Goal: Information Seeking & Learning: Learn about a topic

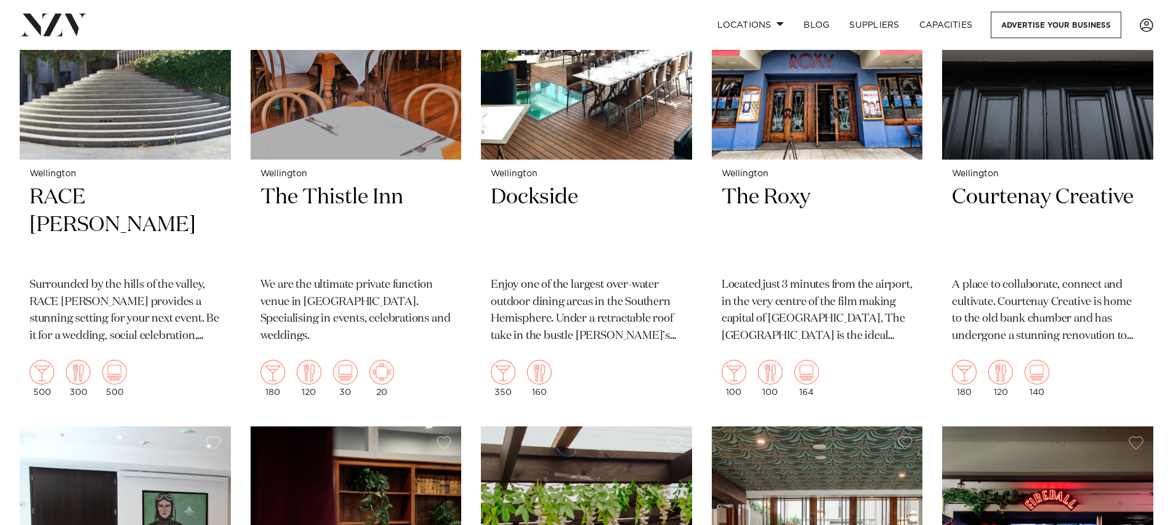
scroll to position [3232, 0]
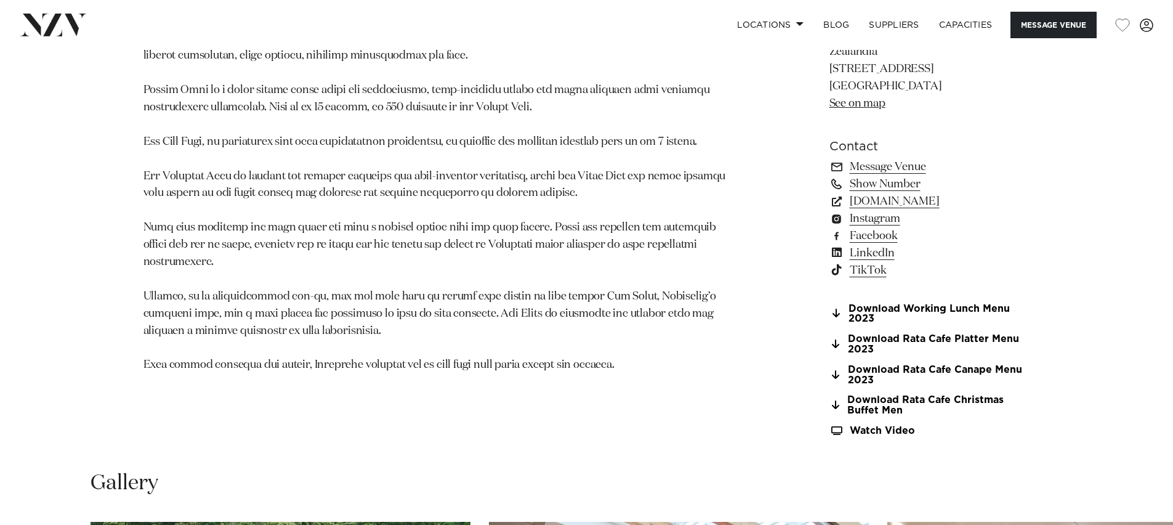
scroll to position [994, 0]
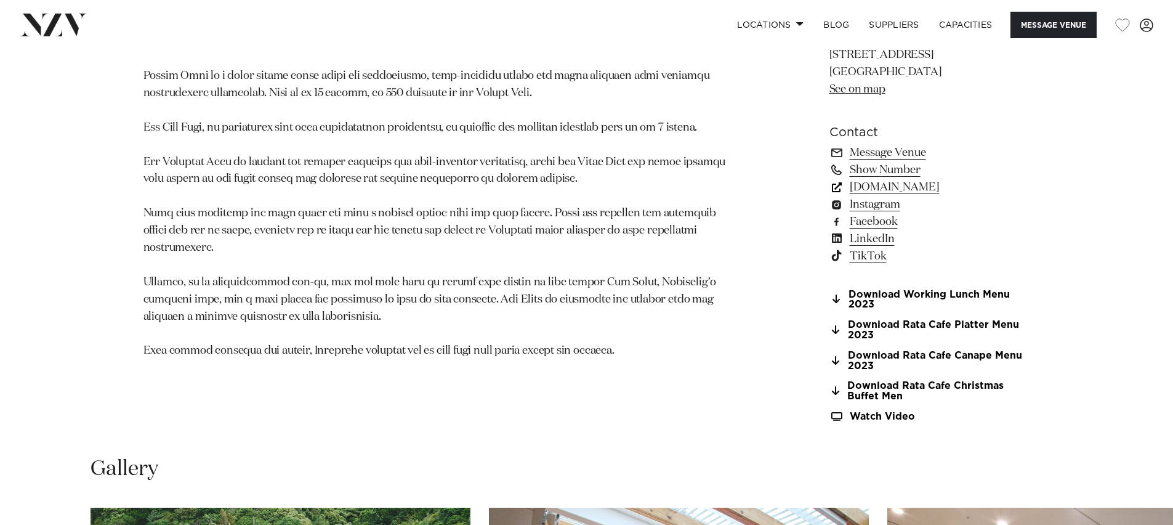
click at [908, 188] on link "[DOMAIN_NAME]" at bounding box center [929, 187] width 201 height 17
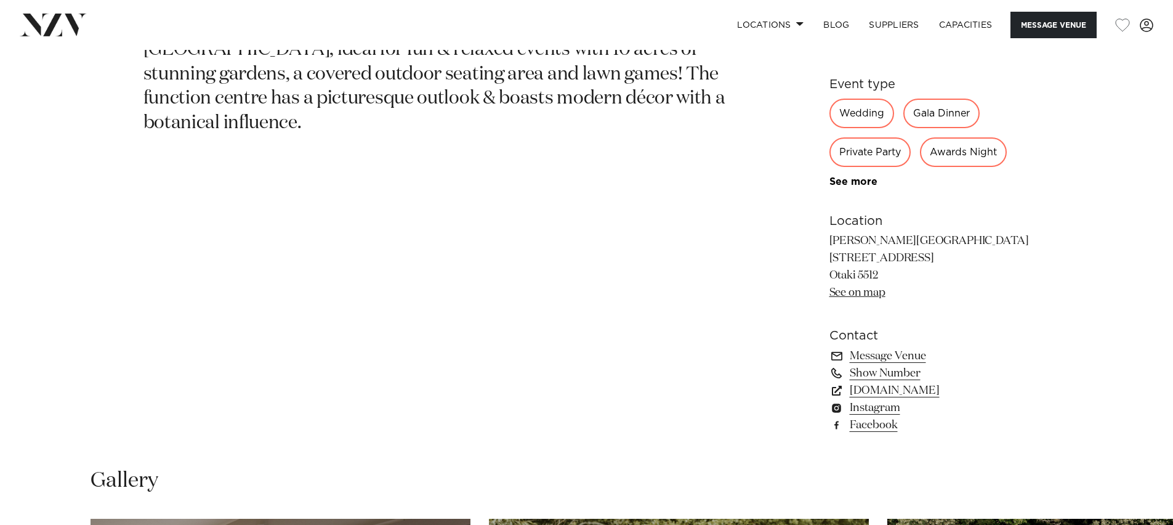
scroll to position [794, 0]
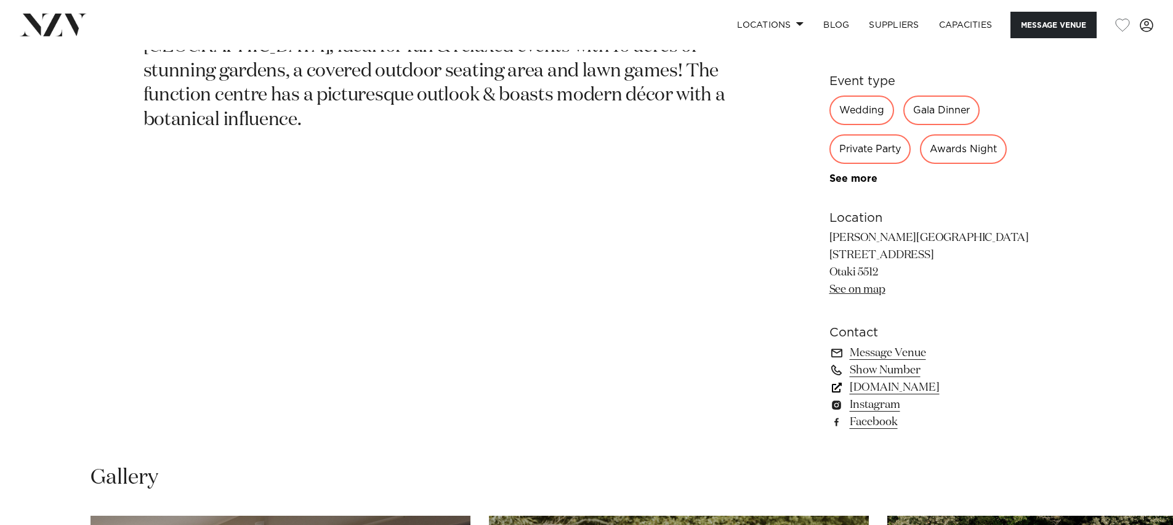
click at [917, 392] on link "www.anamcaragardens.co.nz" at bounding box center [929, 387] width 201 height 17
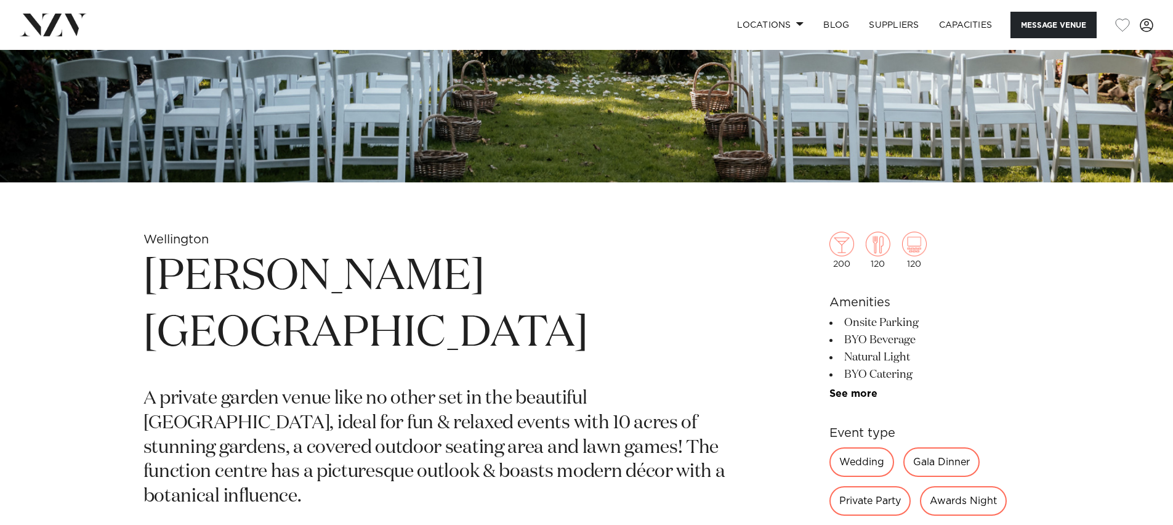
scroll to position [421, 0]
